Goal: Task Accomplishment & Management: Manage account settings

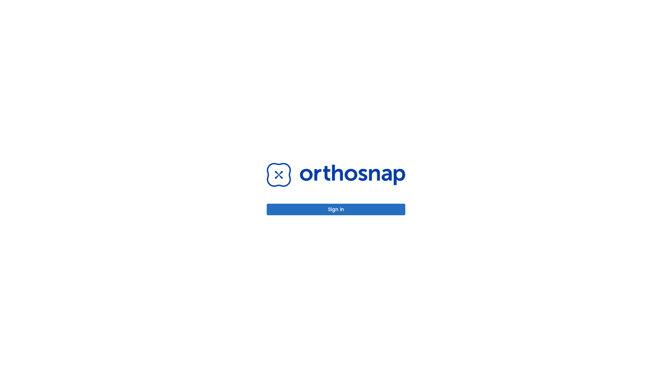
click at [336, 209] on button "Sign in" at bounding box center [336, 210] width 139 height 12
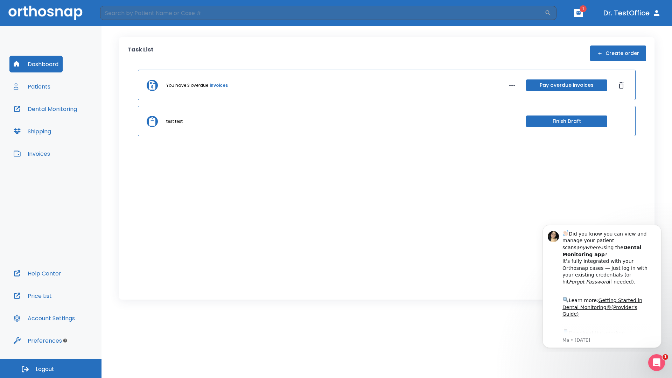
click at [51, 369] on span "Logout" at bounding box center [45, 370] width 19 height 8
